Goal: Task Accomplishment & Management: Complete application form

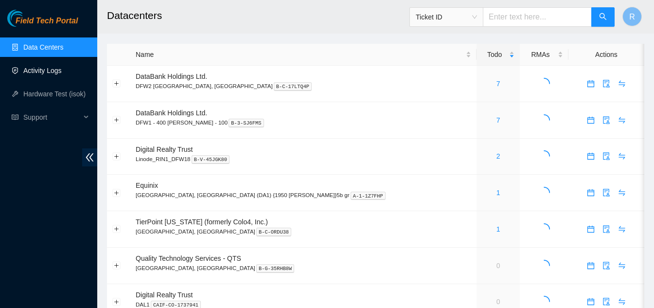
click at [44, 67] on link "Activity Logs" at bounding box center [42, 71] width 38 height 8
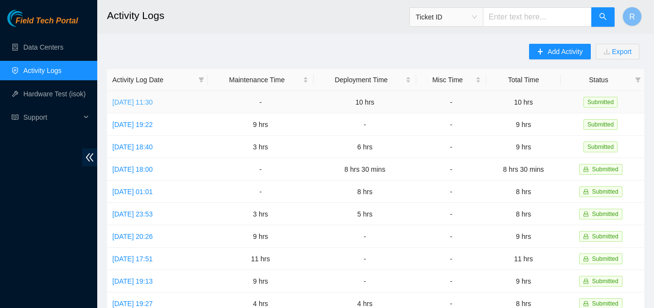
click at [153, 103] on link "[DATE] 11:30" at bounding box center [132, 102] width 40 height 8
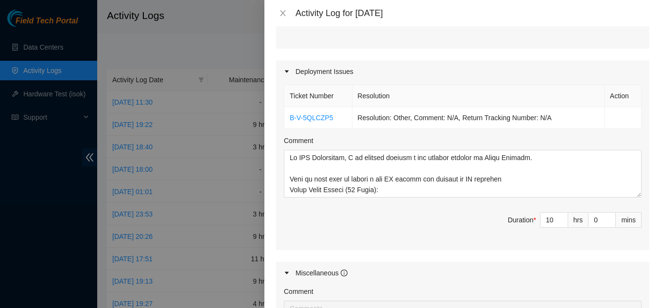
scroll to position [437, 0]
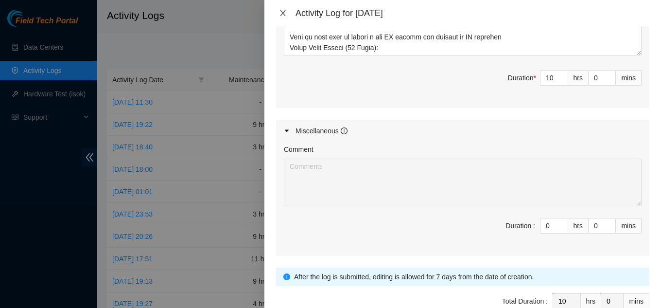
click at [284, 14] on icon "close" at bounding box center [283, 13] width 8 height 8
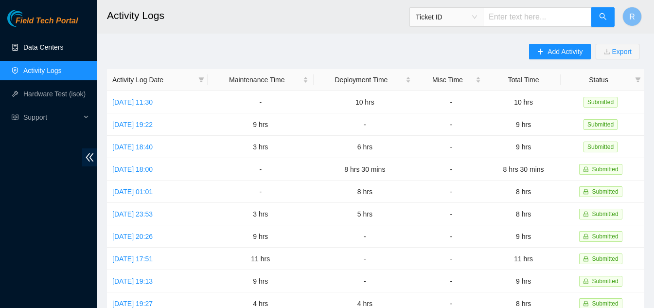
click at [42, 46] on link "Data Centers" at bounding box center [43, 47] width 40 height 8
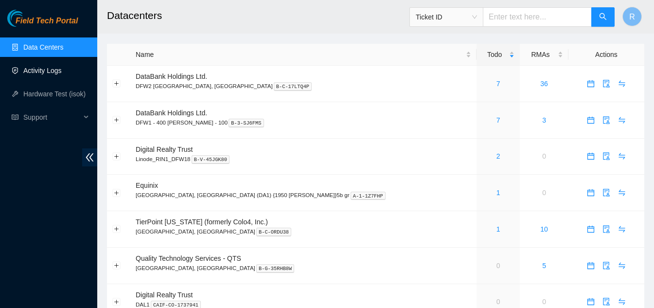
click at [42, 70] on link "Activity Logs" at bounding box center [42, 71] width 38 height 8
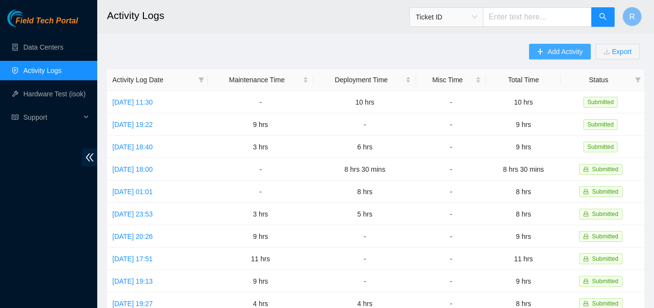
click at [549, 51] on span "Add Activity" at bounding box center [564, 51] width 35 height 11
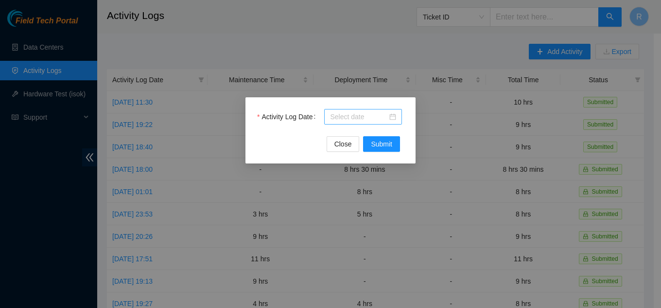
click at [393, 116] on div at bounding box center [363, 116] width 66 height 11
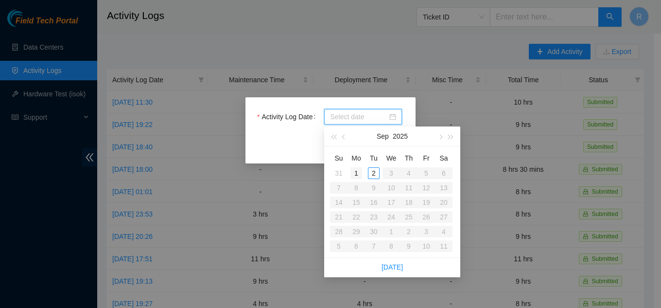
type input "[DATE]"
click at [358, 172] on div "1" at bounding box center [356, 173] width 12 height 12
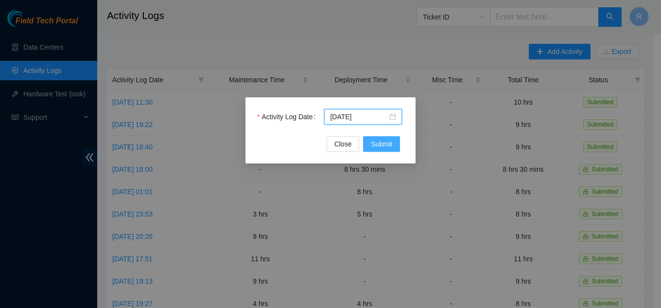
click at [380, 145] on span "Submit" at bounding box center [381, 144] width 21 height 11
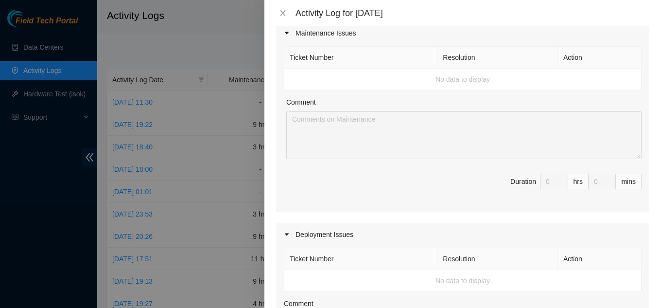
scroll to position [49, 0]
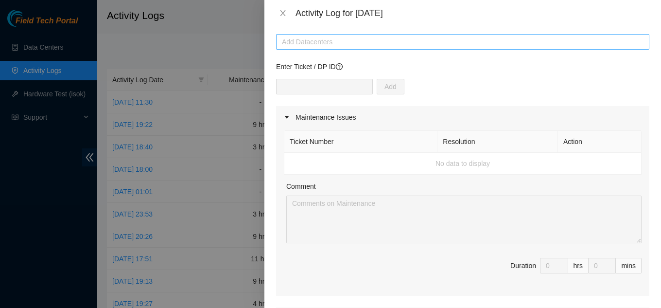
click at [331, 38] on div at bounding box center [463, 42] width 368 height 12
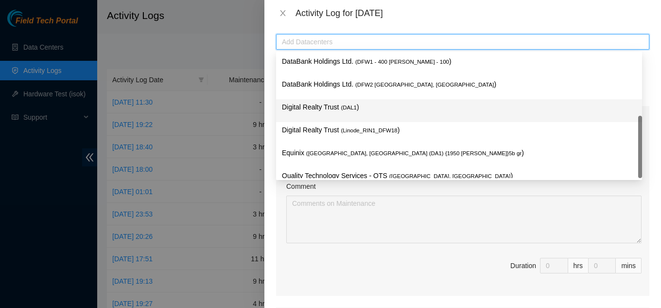
scroll to position [35, 0]
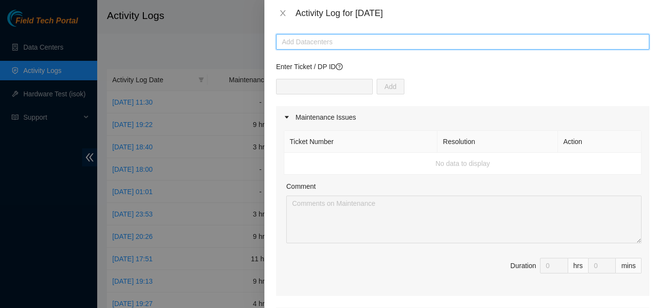
click at [319, 45] on div at bounding box center [463, 42] width 368 height 12
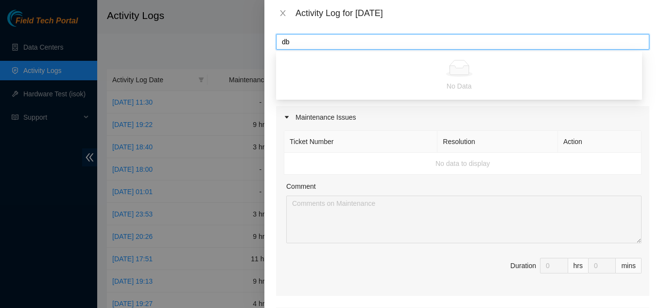
type input "d"
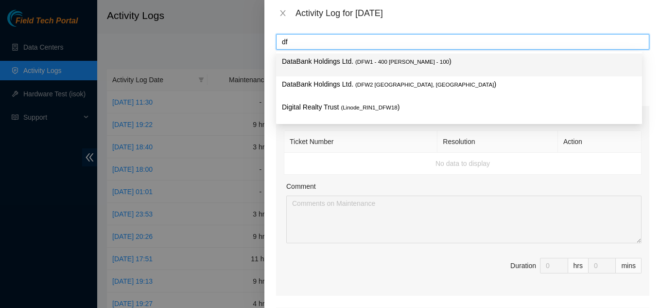
type input "dfw"
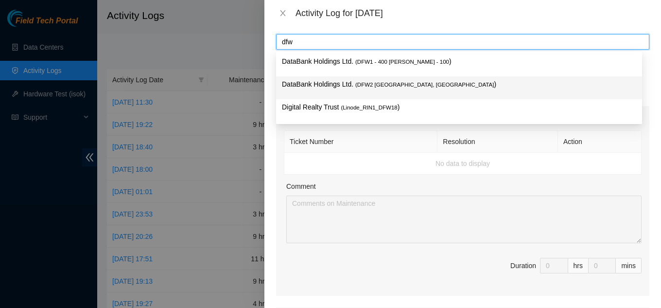
click at [313, 85] on p "DataBank Holdings Ltd. ( DFW2 [GEOGRAPHIC_DATA], [GEOGRAPHIC_DATA] )" at bounding box center [459, 84] width 354 height 11
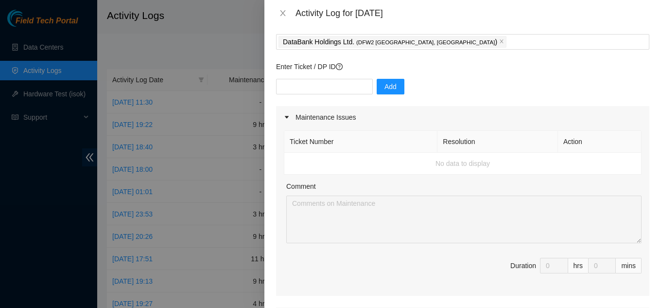
click at [450, 20] on div "Activity Log for [DATE]" at bounding box center [462, 13] width 397 height 26
click at [332, 86] on input "text" at bounding box center [324, 87] width 97 height 16
click at [437, 76] on div "Enter Ticket / DP ID Add" at bounding box center [462, 83] width 373 height 45
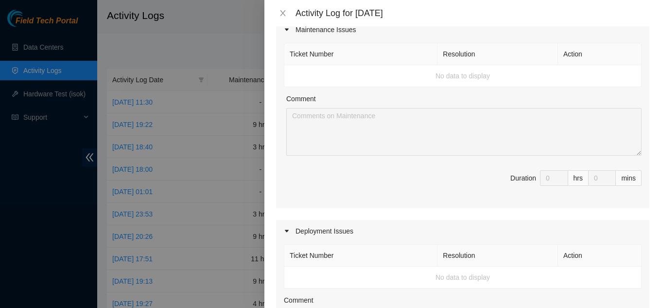
scroll to position [292, 0]
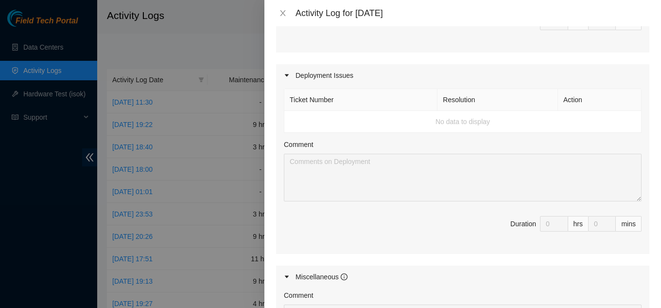
click at [328, 123] on td "No data to display" at bounding box center [462, 122] width 357 height 22
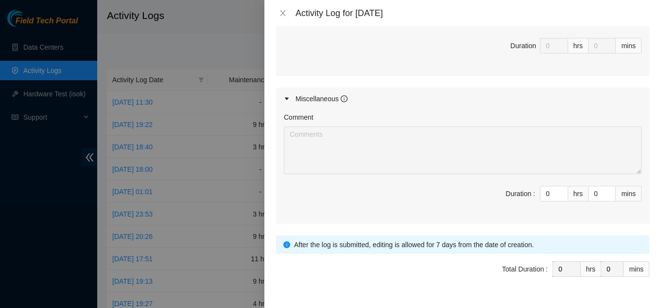
scroll to position [486, 0]
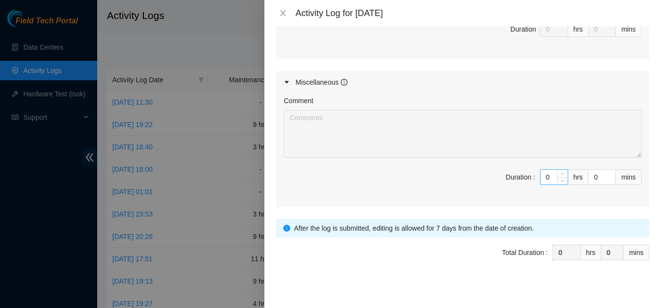
click at [546, 176] on input "0" at bounding box center [553, 177] width 27 height 15
type input "8"
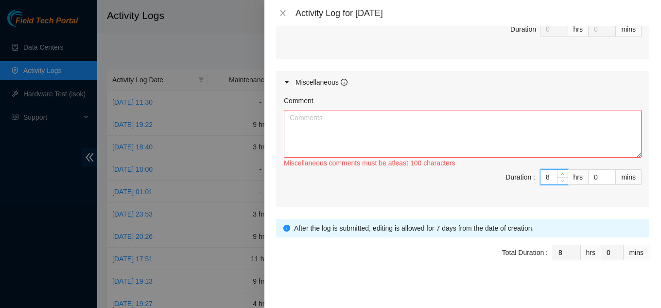
type input "8"
click at [333, 135] on textarea "Comment" at bounding box center [463, 134] width 358 height 48
type textarea "w"
click at [545, 179] on input "8" at bounding box center [553, 177] width 27 height 15
click at [334, 131] on textarea "Comment" at bounding box center [463, 134] width 358 height 48
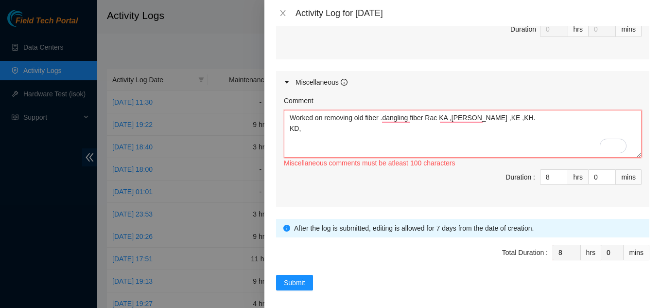
drag, startPoint x: 288, startPoint y: 117, endPoint x: 309, endPoint y: 128, distance: 23.9
click at [309, 128] on textarea "Worked on removing old fiber .dangling fiber Rac KA ,[PERSON_NAME] ,KE ,KH. KD," at bounding box center [463, 134] width 358 height 48
click at [313, 128] on textarea "Worked on removing old fiber .dangling fiber Rac KA ,[PERSON_NAME] ,KE ,KH. KD," at bounding box center [463, 134] width 358 height 48
click at [288, 119] on textarea "Worked on removing old fiber .dangling fiber Rac KA ,[PERSON_NAME] ,KE ,KH. KD," at bounding box center [463, 134] width 358 height 48
drag, startPoint x: 290, startPoint y: 118, endPoint x: 302, endPoint y: 131, distance: 18.6
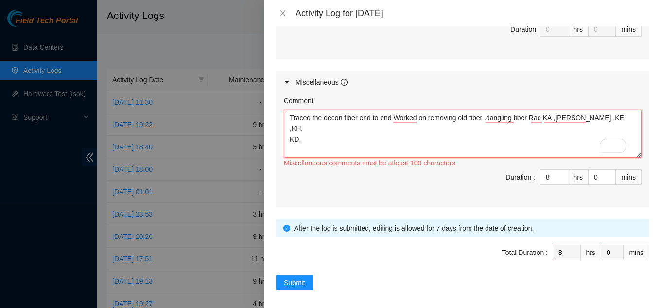
click at [302, 131] on textarea "Traced the decon fiber end to end Worked on removing old fiber .dangling fiber …" at bounding box center [463, 134] width 358 height 48
drag, startPoint x: 300, startPoint y: 119, endPoint x: 296, endPoint y: 139, distance: 21.4
click at [296, 139] on textarea "Traced the decon fiber end to end Worked on removing old fiber .dangling fiber …" at bounding box center [463, 134] width 358 height 48
click at [290, 120] on textarea "Traced the decon fiber end to end Worked on removing old fiber .dangling fiber …" at bounding box center [463, 134] width 358 height 48
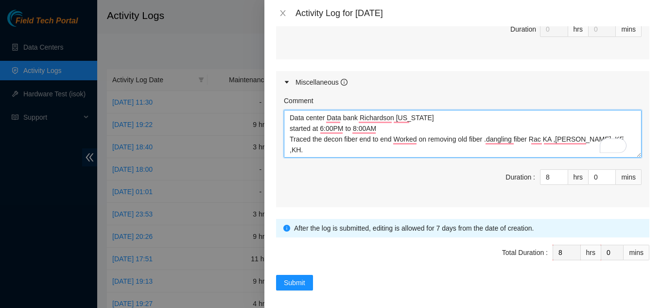
drag, startPoint x: 288, startPoint y: 118, endPoint x: 540, endPoint y: 148, distance: 253.1
click at [540, 148] on textarea "Data center Data bank Richardson [US_STATE] started at 6:00PM to 8:00AM Traced …" at bounding box center [463, 134] width 358 height 48
type textarea "Data center Data bank Richardson [US_STATE] started at 6:00PM to 8:00AM Traced …"
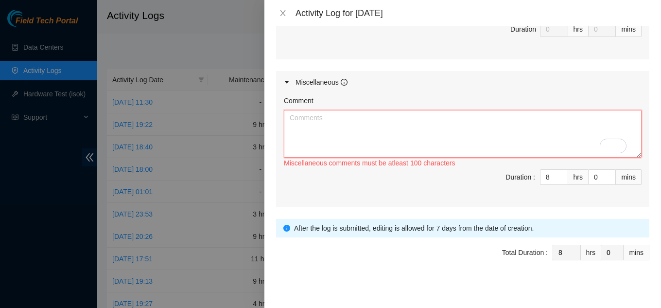
paste textarea "Data Center Report Location: DataBank, [GEOGRAPHIC_DATA], [US_STATE] Date/Time:…"
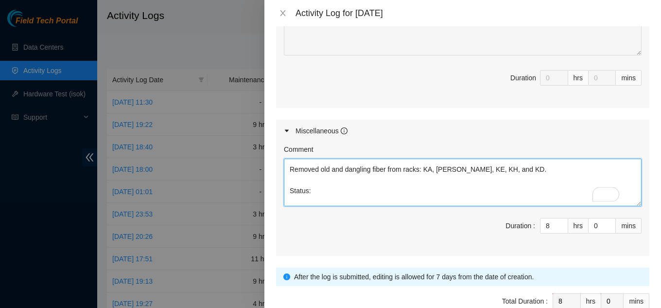
scroll to position [146, 0]
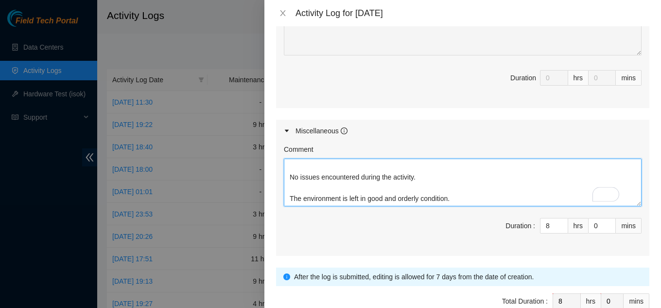
click at [461, 197] on textarea "Data Center Report Location: DataBank, [GEOGRAPHIC_DATA], [US_STATE] Date/Time:…" at bounding box center [463, 182] width 358 height 48
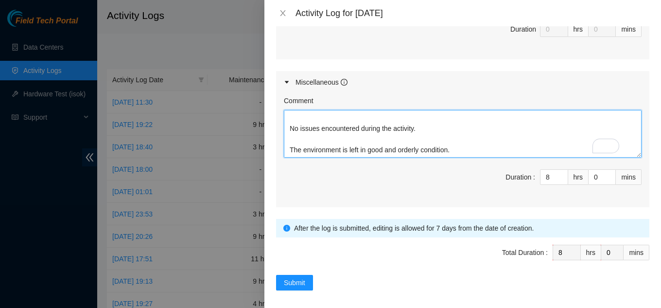
drag, startPoint x: 289, startPoint y: 152, endPoint x: 477, endPoint y: 152, distance: 187.6
click at [477, 152] on textarea "Data Center Report Location: DataBank, [GEOGRAPHIC_DATA], [US_STATE] Date/Time:…" at bounding box center [463, 134] width 358 height 48
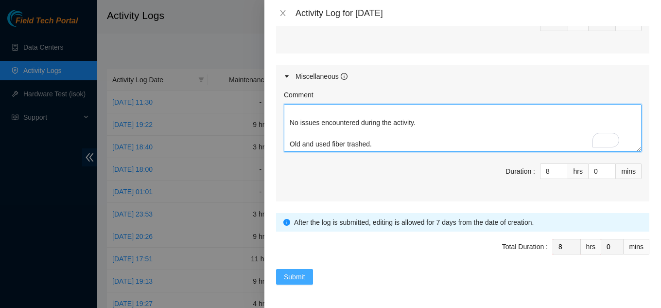
type textarea "Data Center Report Location: DataBank, [GEOGRAPHIC_DATA], [US_STATE] Date/Time:…"
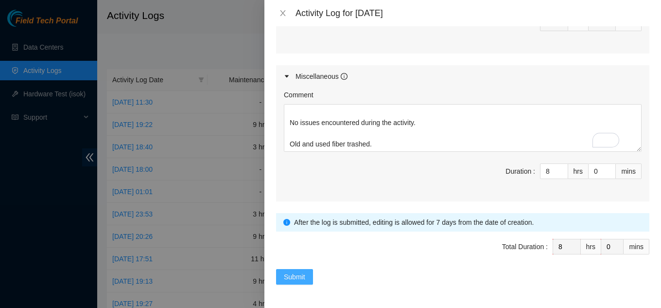
click at [296, 273] on span "Submit" at bounding box center [294, 276] width 21 height 11
